Goal: Use online tool/utility: Use online tool/utility

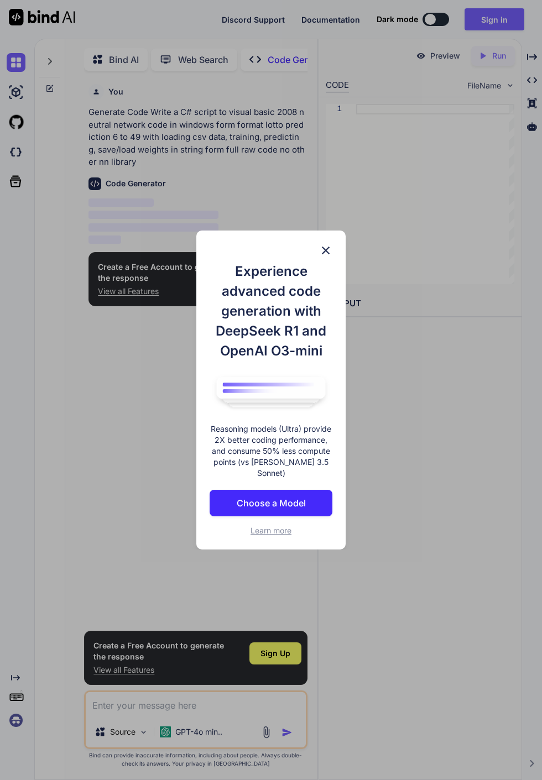
scroll to position [6, 0]
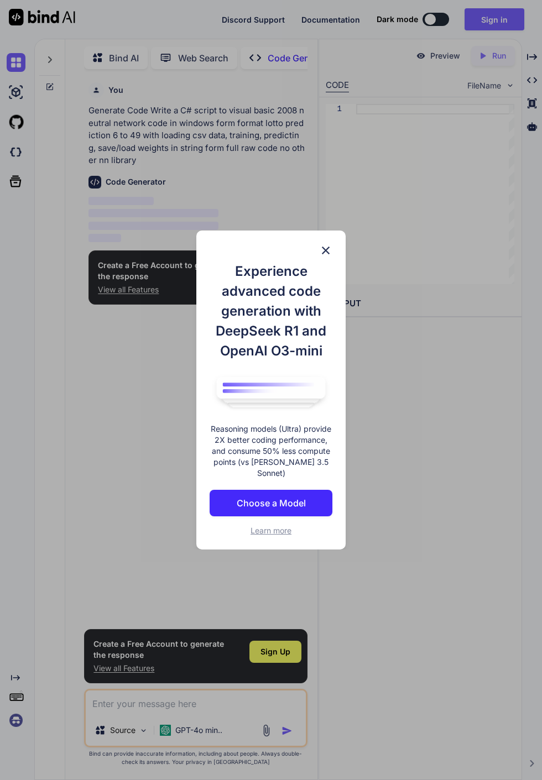
click at [294, 509] on p "Choose a Model" at bounding box center [271, 502] width 69 height 13
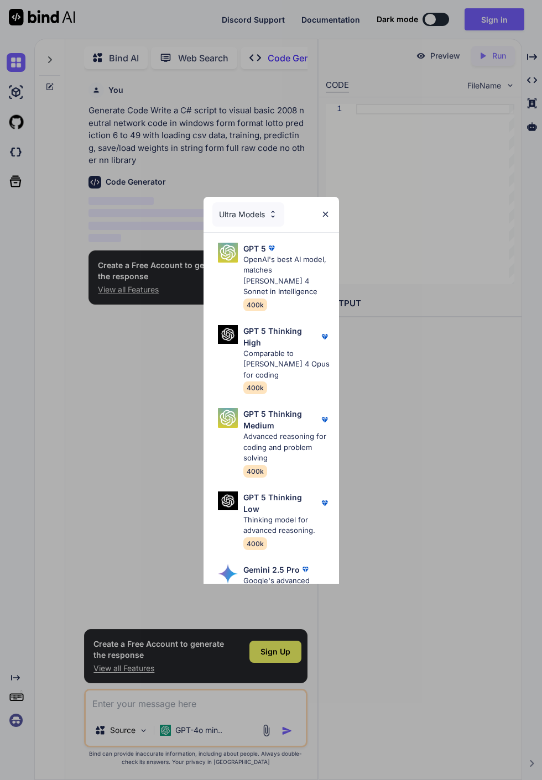
click at [281, 297] on p "OpenAI's best AI model, matches [PERSON_NAME] 4 Sonnet in Intelligence" at bounding box center [286, 275] width 87 height 43
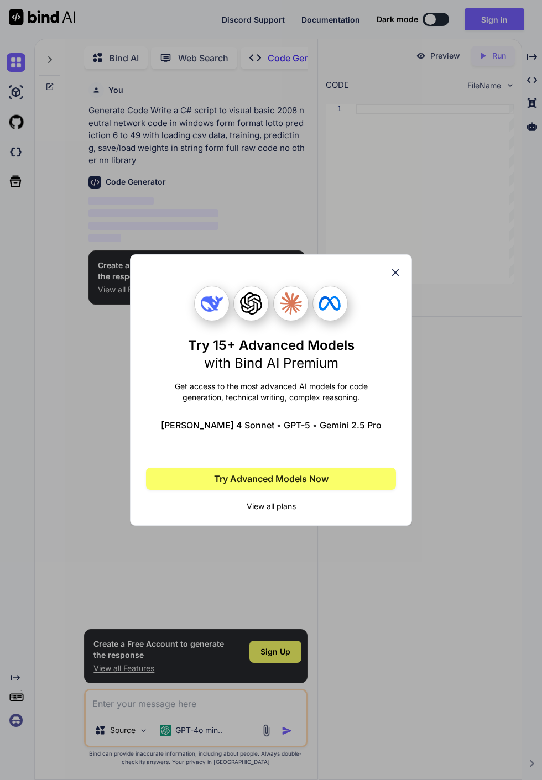
click at [395, 276] on icon at bounding box center [395, 272] width 7 height 7
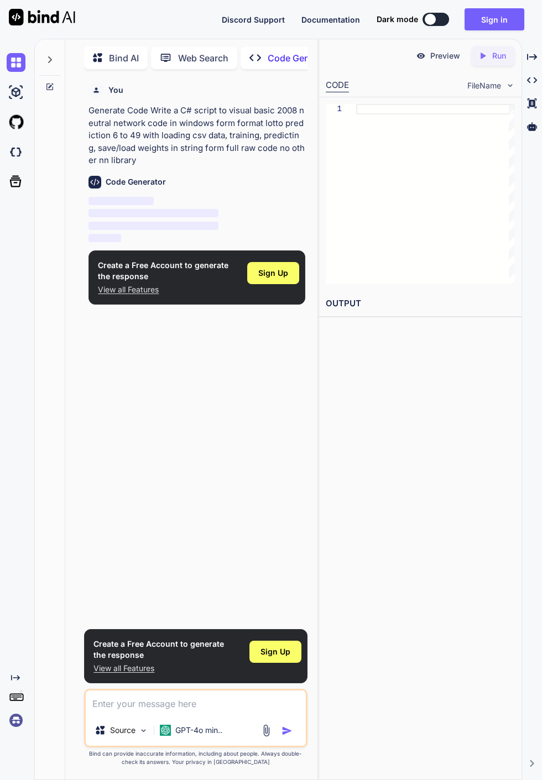
click at [153, 187] on h6 "Code Generator" at bounding box center [136, 181] width 60 height 11
type textarea "x"
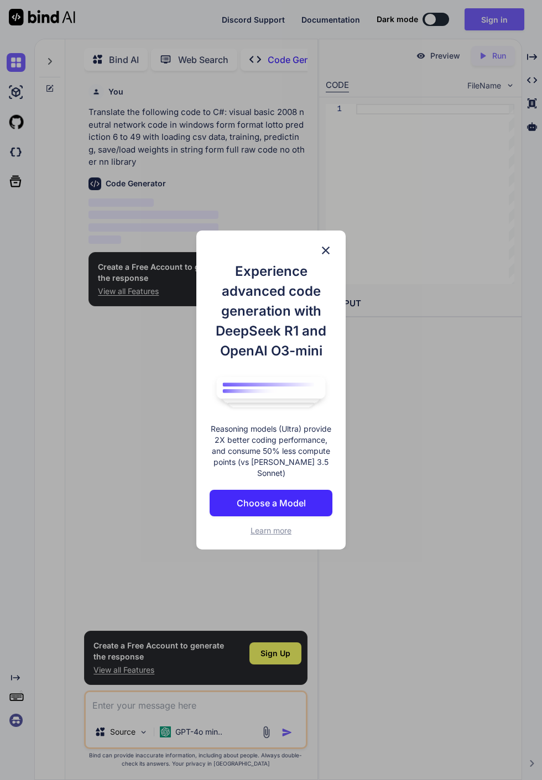
click at [319, 244] on img at bounding box center [325, 250] width 13 height 13
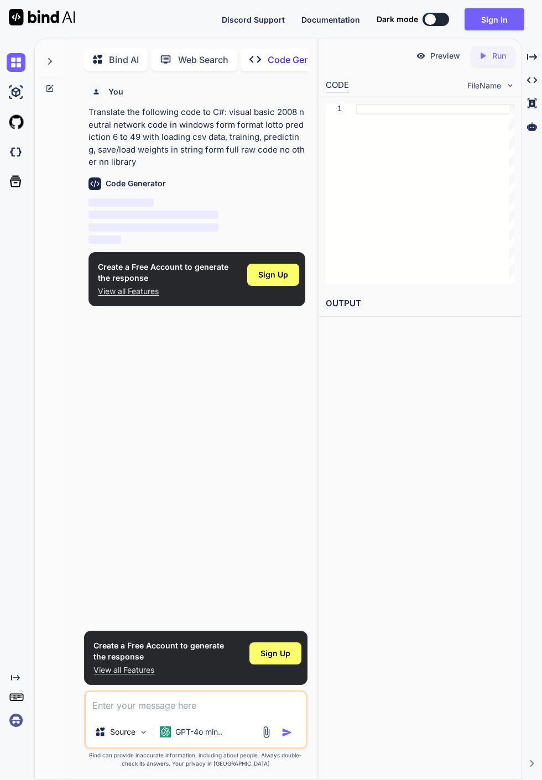
scroll to position [6, 0]
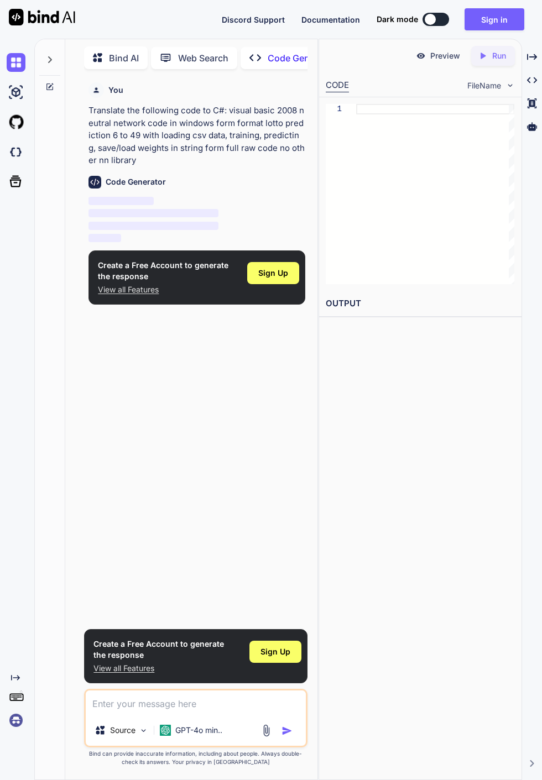
type textarea "x"
